Goal: Transaction & Acquisition: Purchase product/service

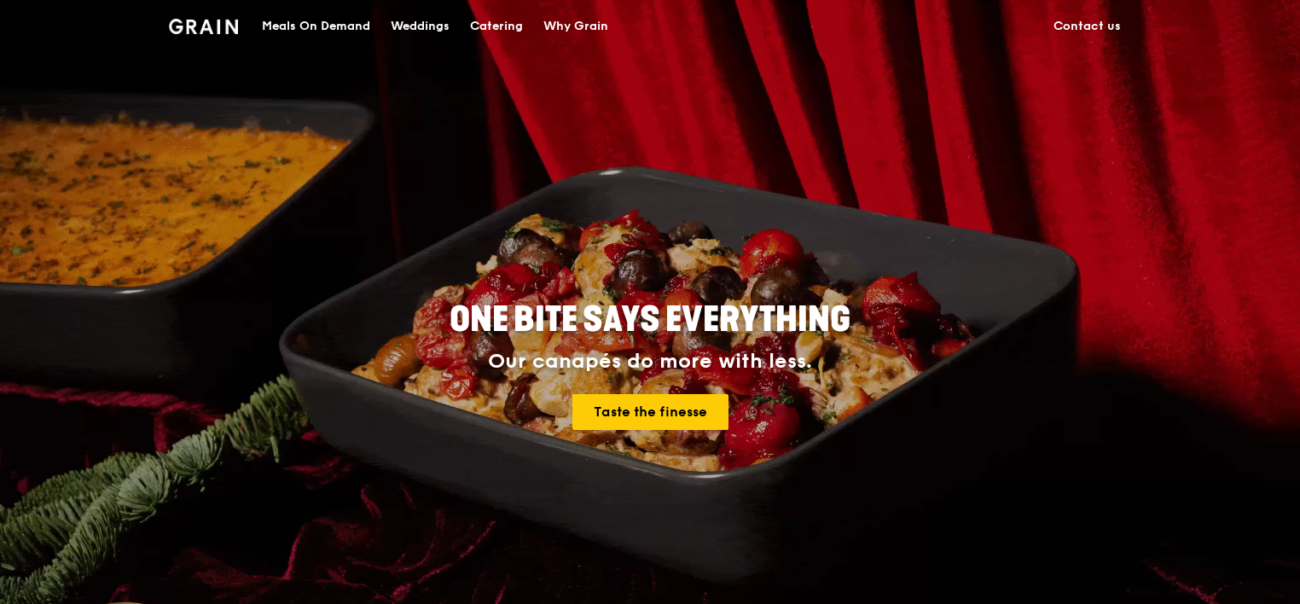
click at [329, 17] on div "Meals On Demand" at bounding box center [316, 26] width 108 height 51
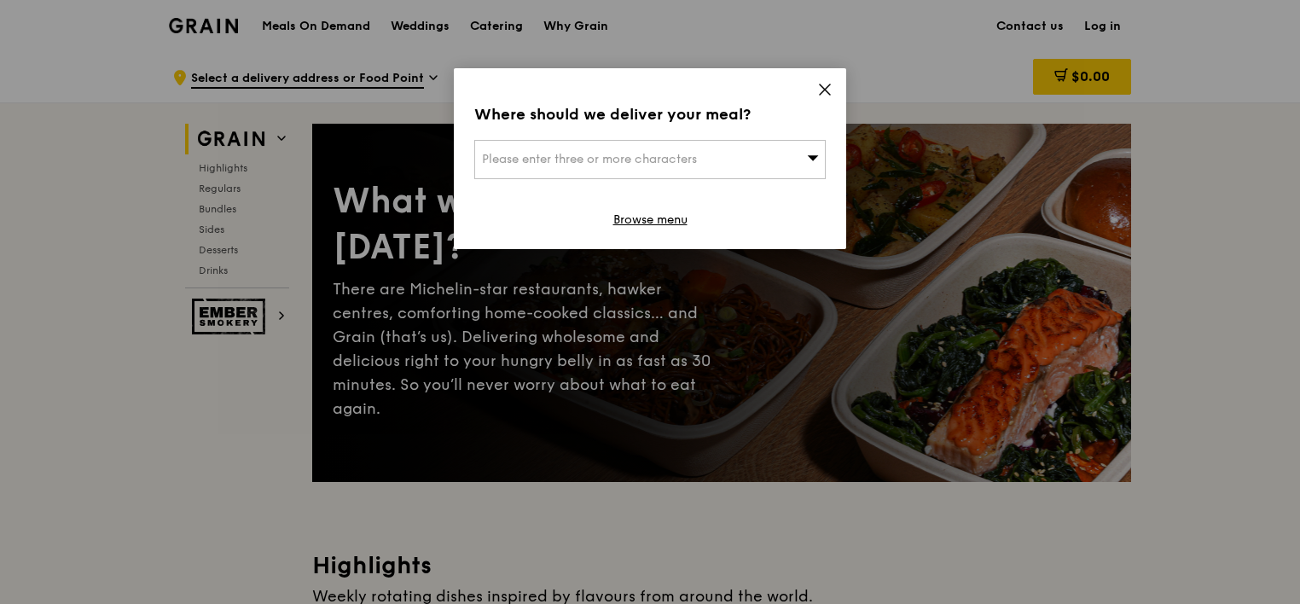
click at [824, 86] on icon at bounding box center [824, 89] width 15 height 15
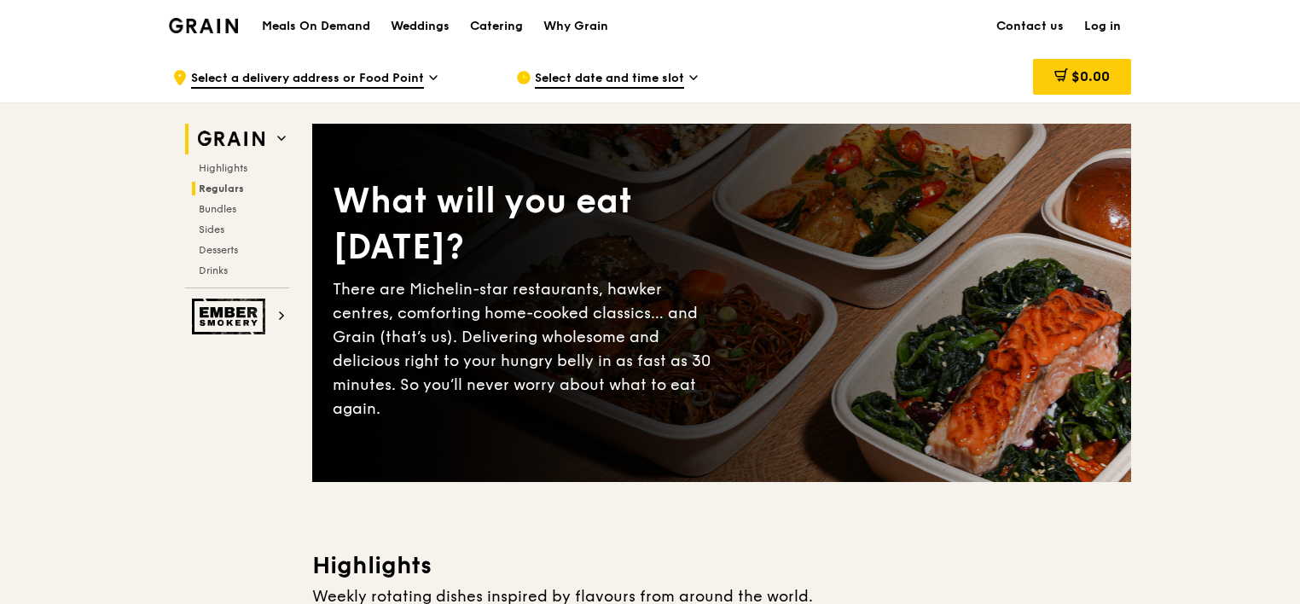
click at [239, 190] on span "Regulars" at bounding box center [221, 189] width 45 height 12
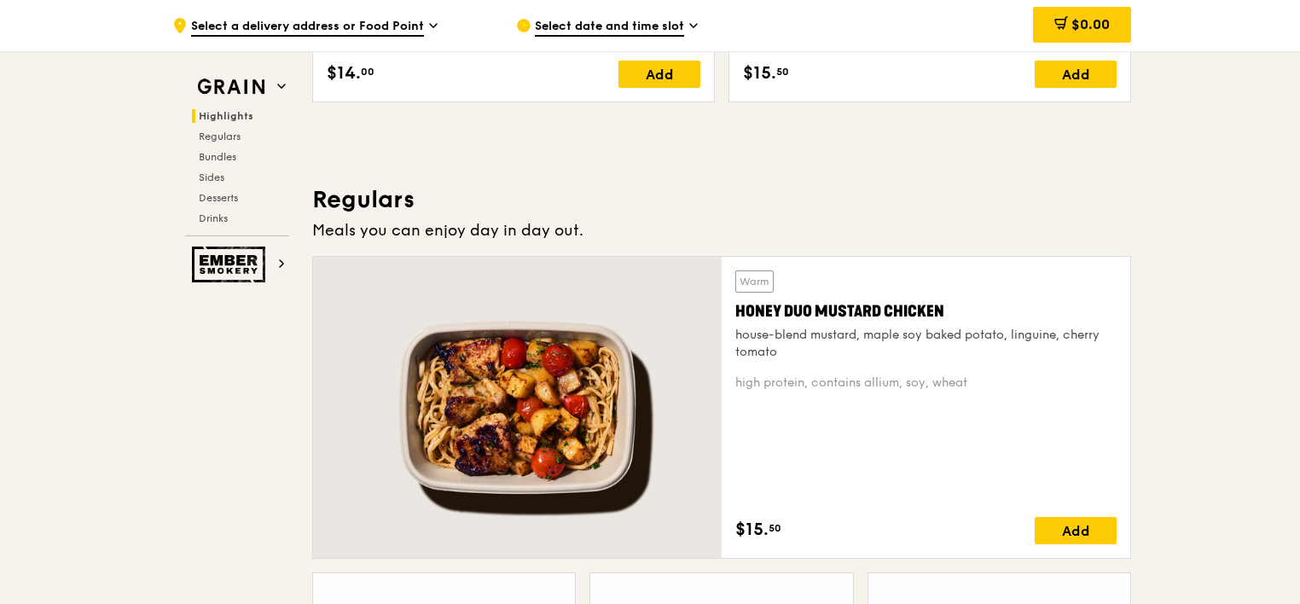
scroll to position [1104, 0]
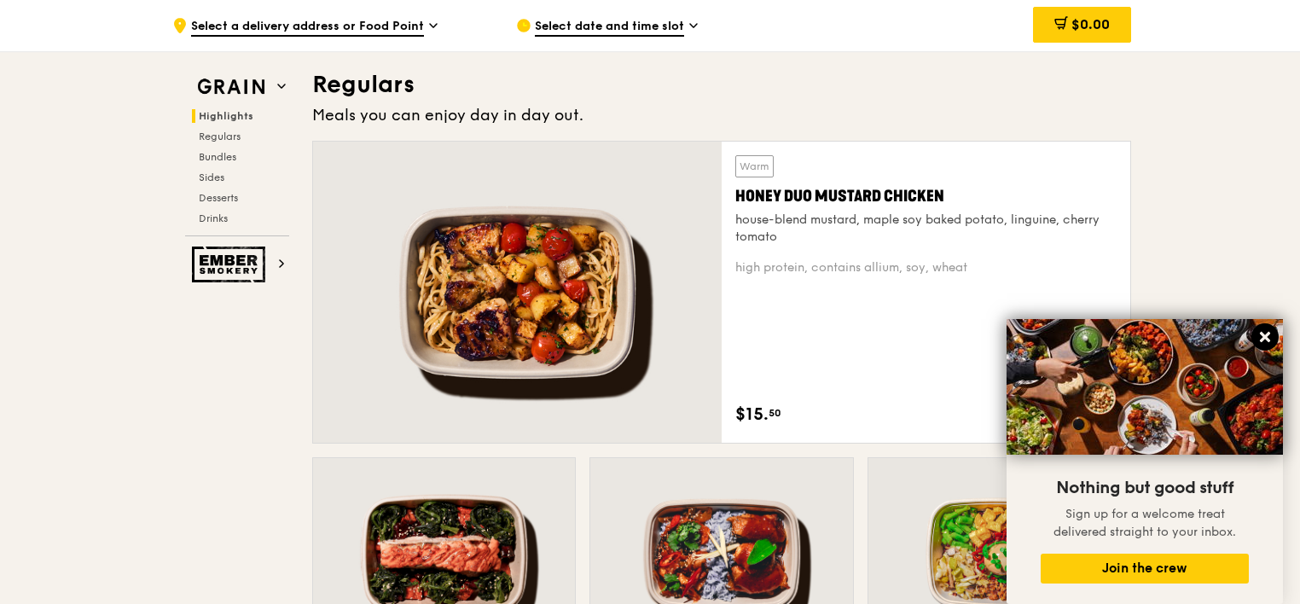
click at [1266, 336] on icon at bounding box center [1265, 337] width 10 height 10
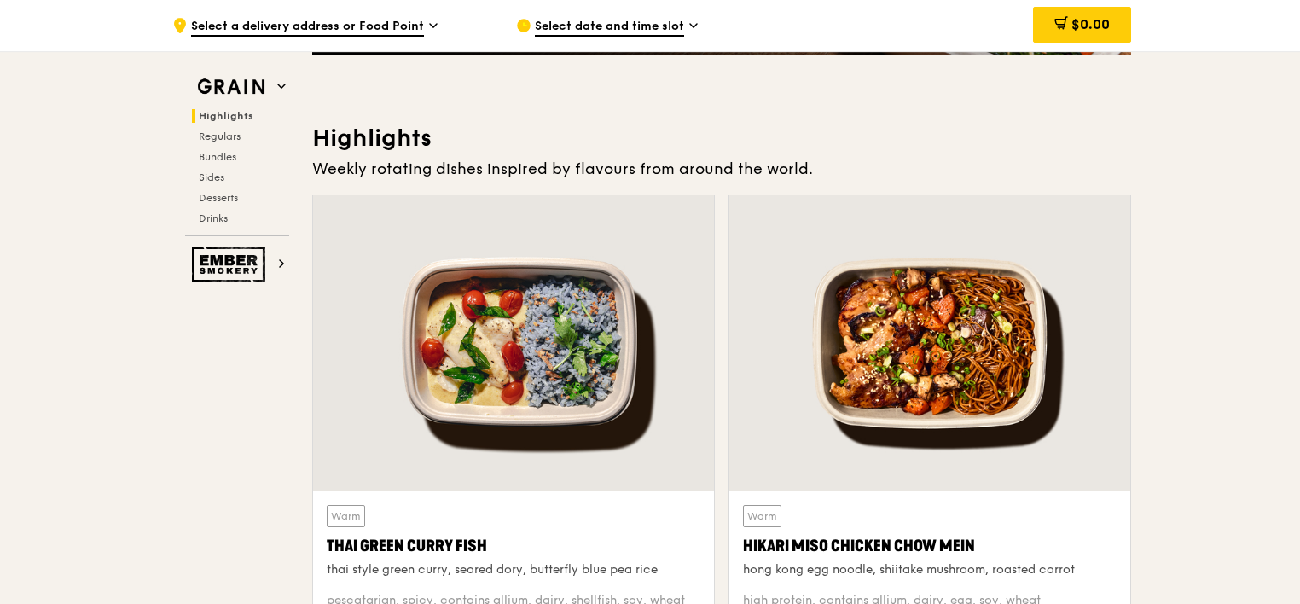
scroll to position [512, 0]
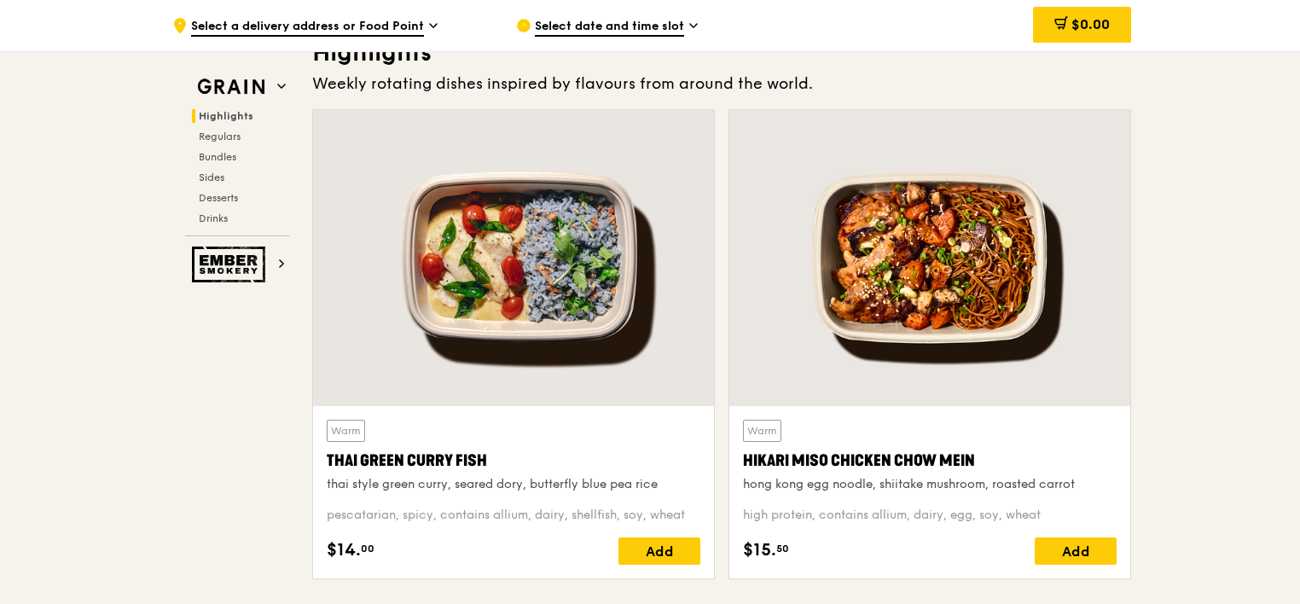
click at [928, 271] on div at bounding box center [930, 258] width 401 height 296
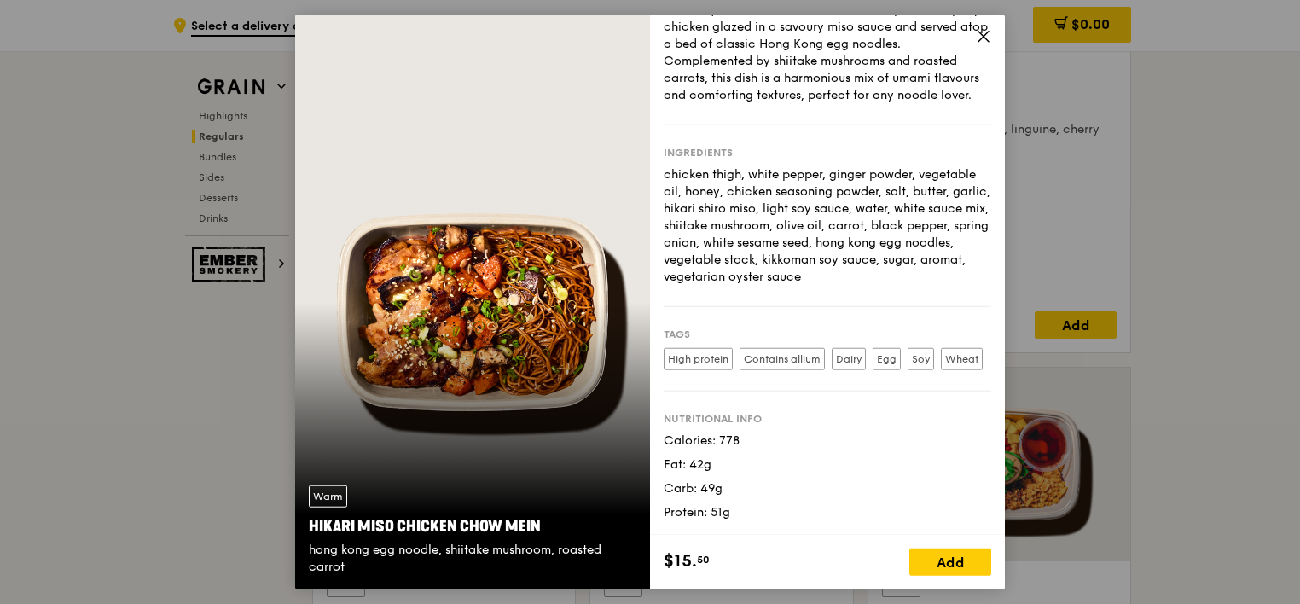
scroll to position [1451, 0]
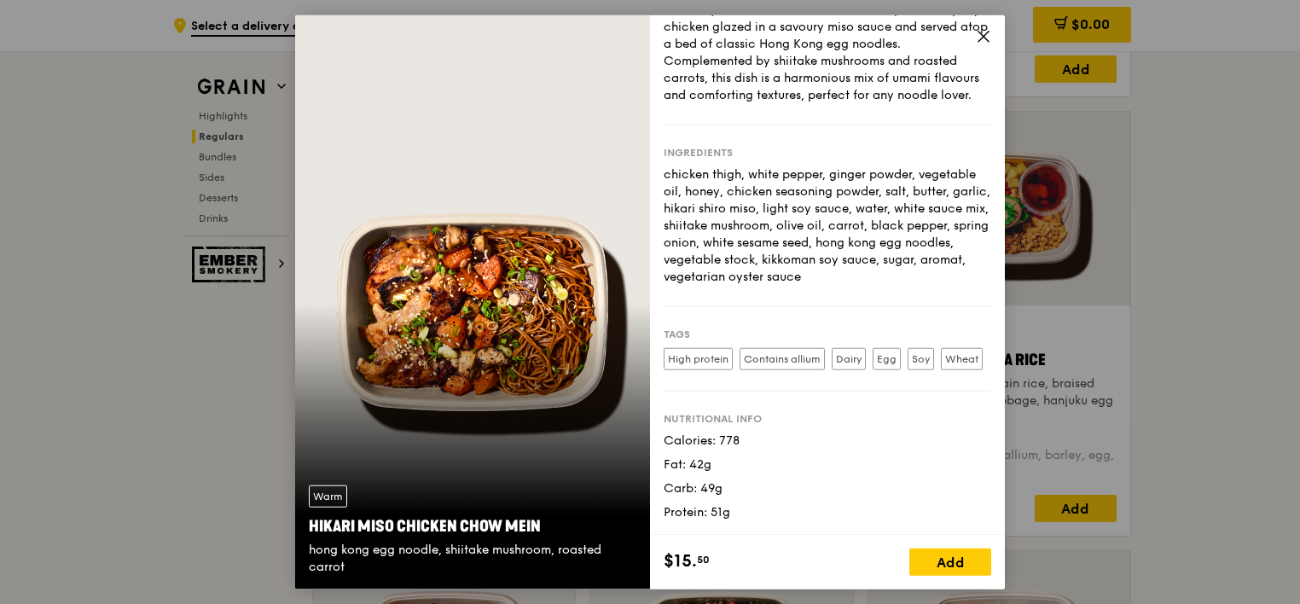
click at [987, 38] on icon at bounding box center [983, 36] width 15 height 15
